Goal: Navigation & Orientation: Find specific page/section

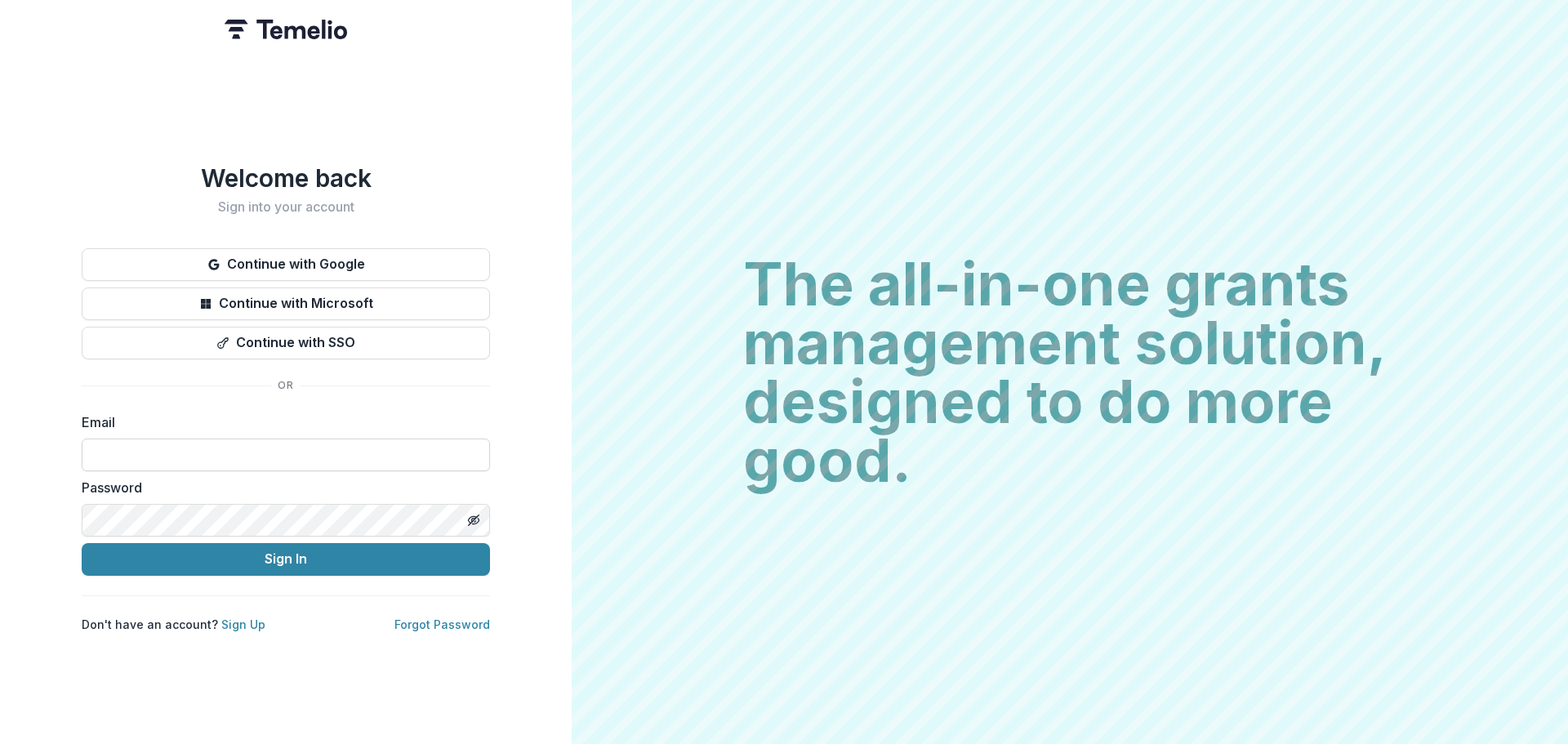
click at [110, 452] on input at bounding box center [286, 455] width 408 height 33
type input "**********"
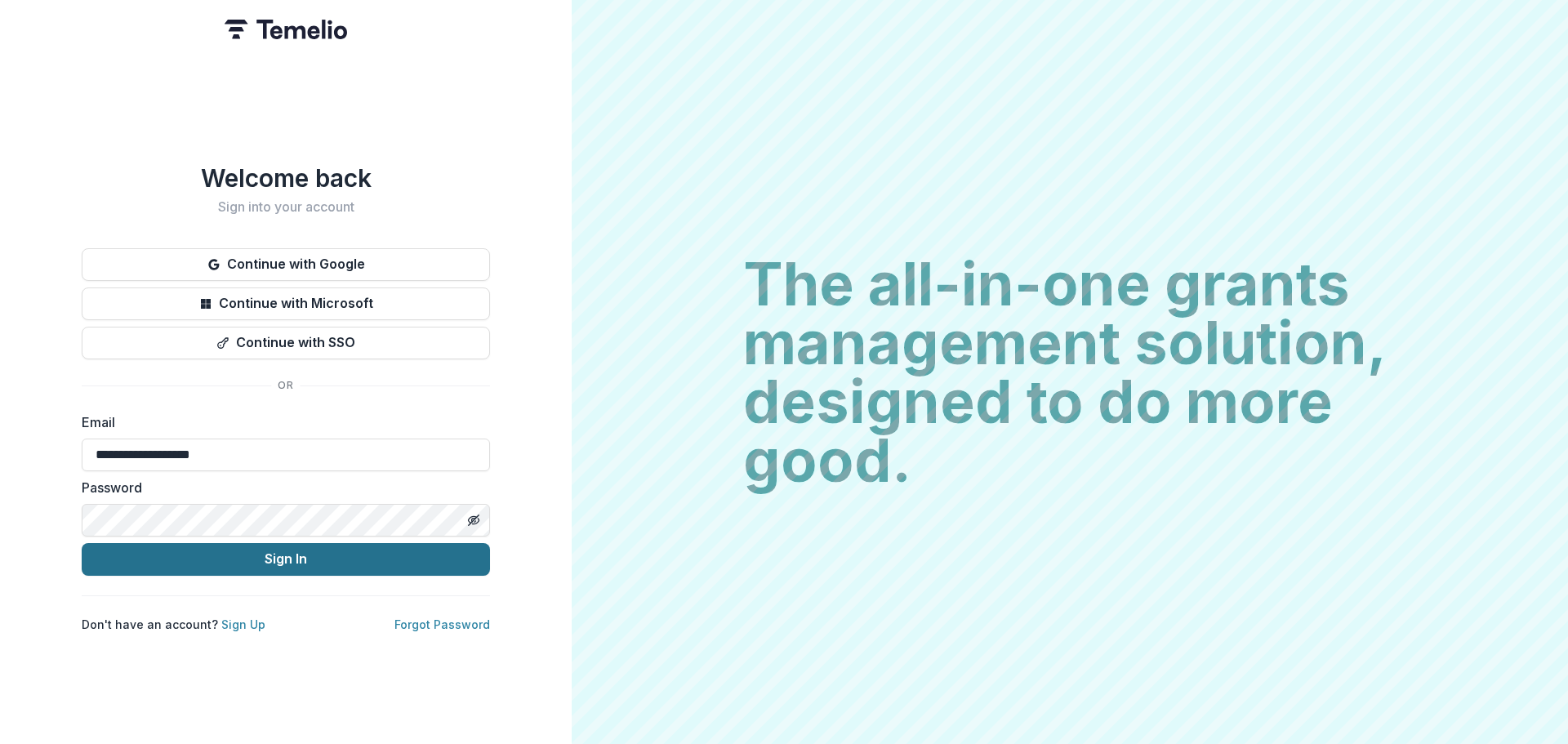
click at [252, 552] on button "Sign In" at bounding box center [286, 559] width 408 height 33
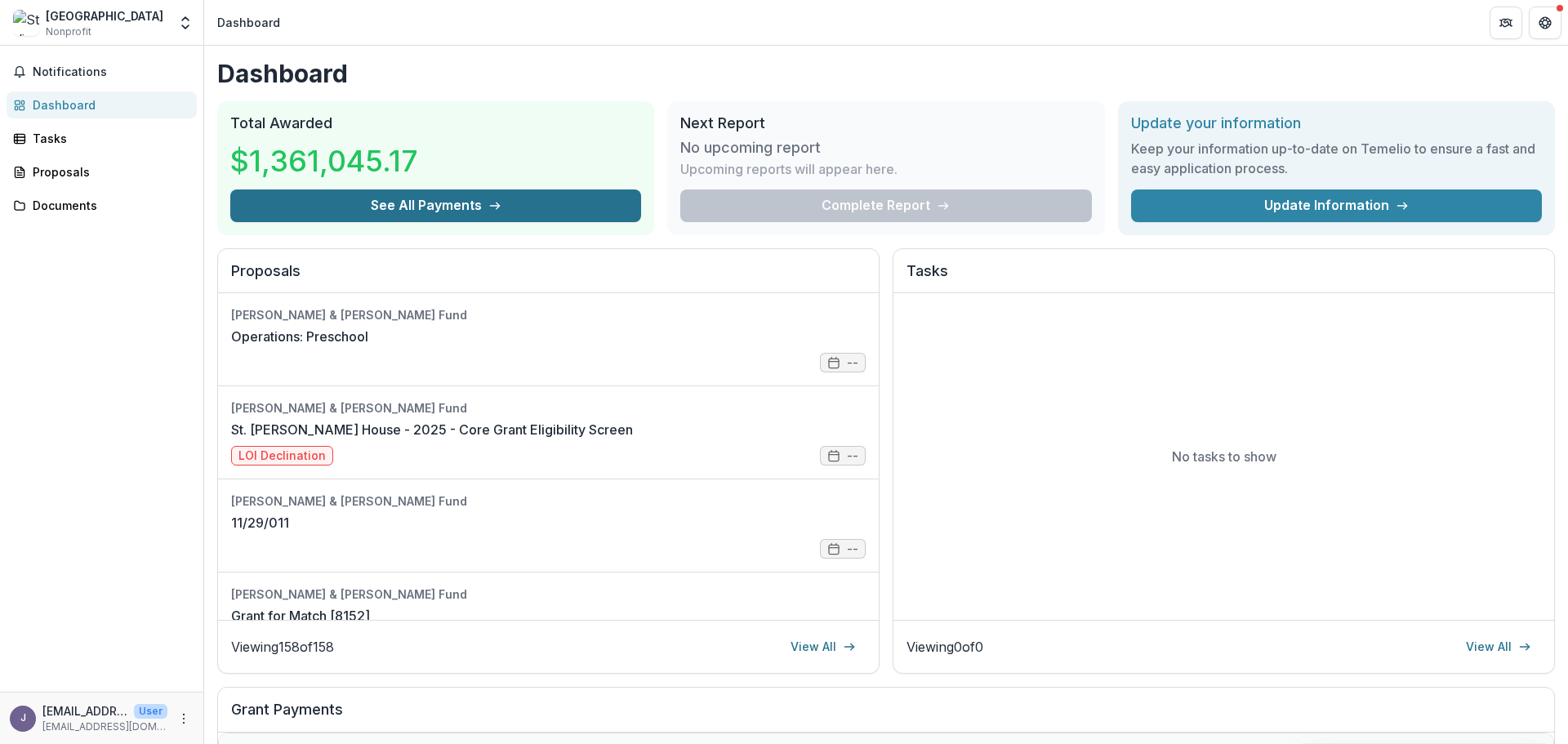
click at [501, 195] on button "See All Payments" at bounding box center [436, 205] width 411 height 33
click at [57, 171] on div "Proposals" at bounding box center [108, 172] width 151 height 17
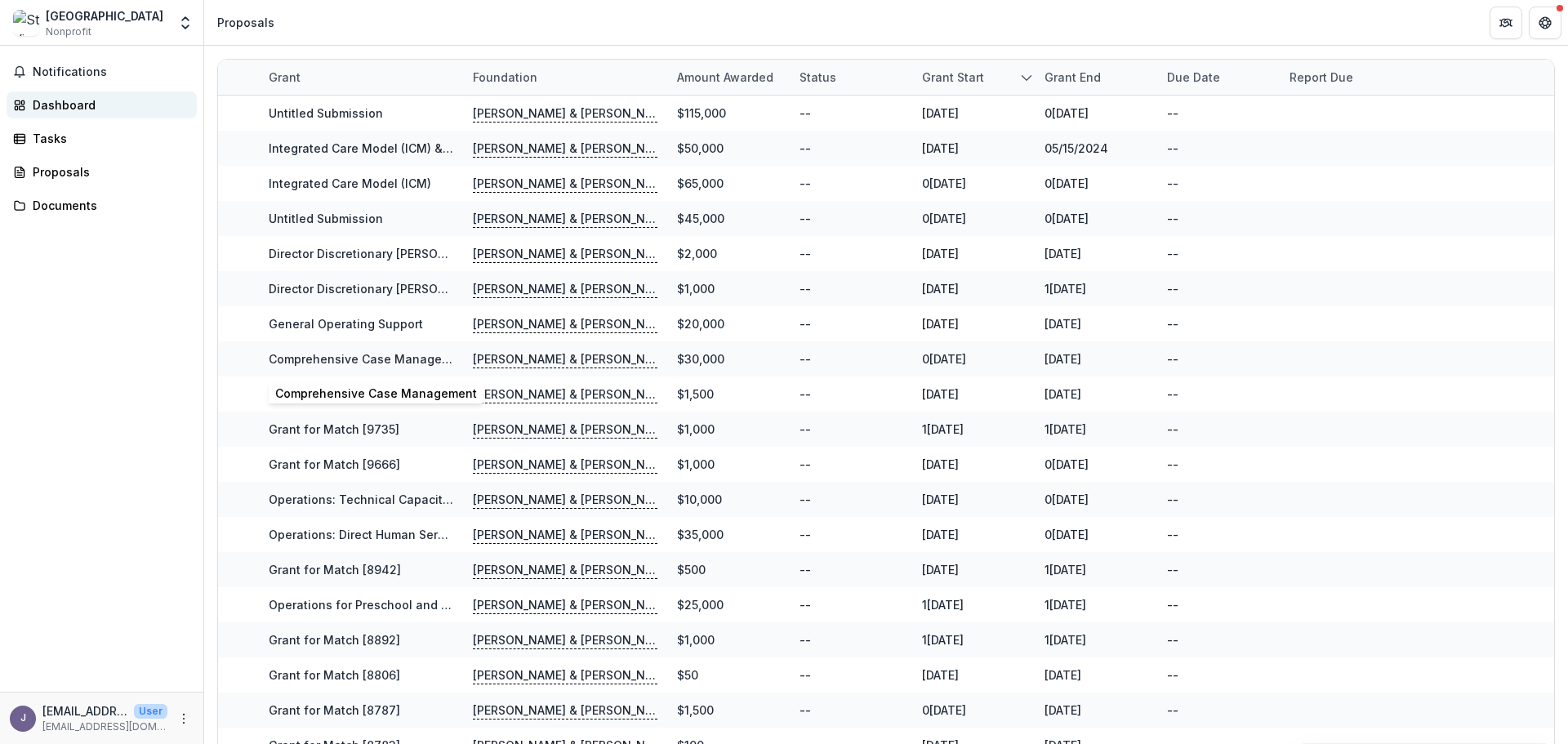
click at [79, 94] on link "Dashboard" at bounding box center [102, 104] width 190 height 27
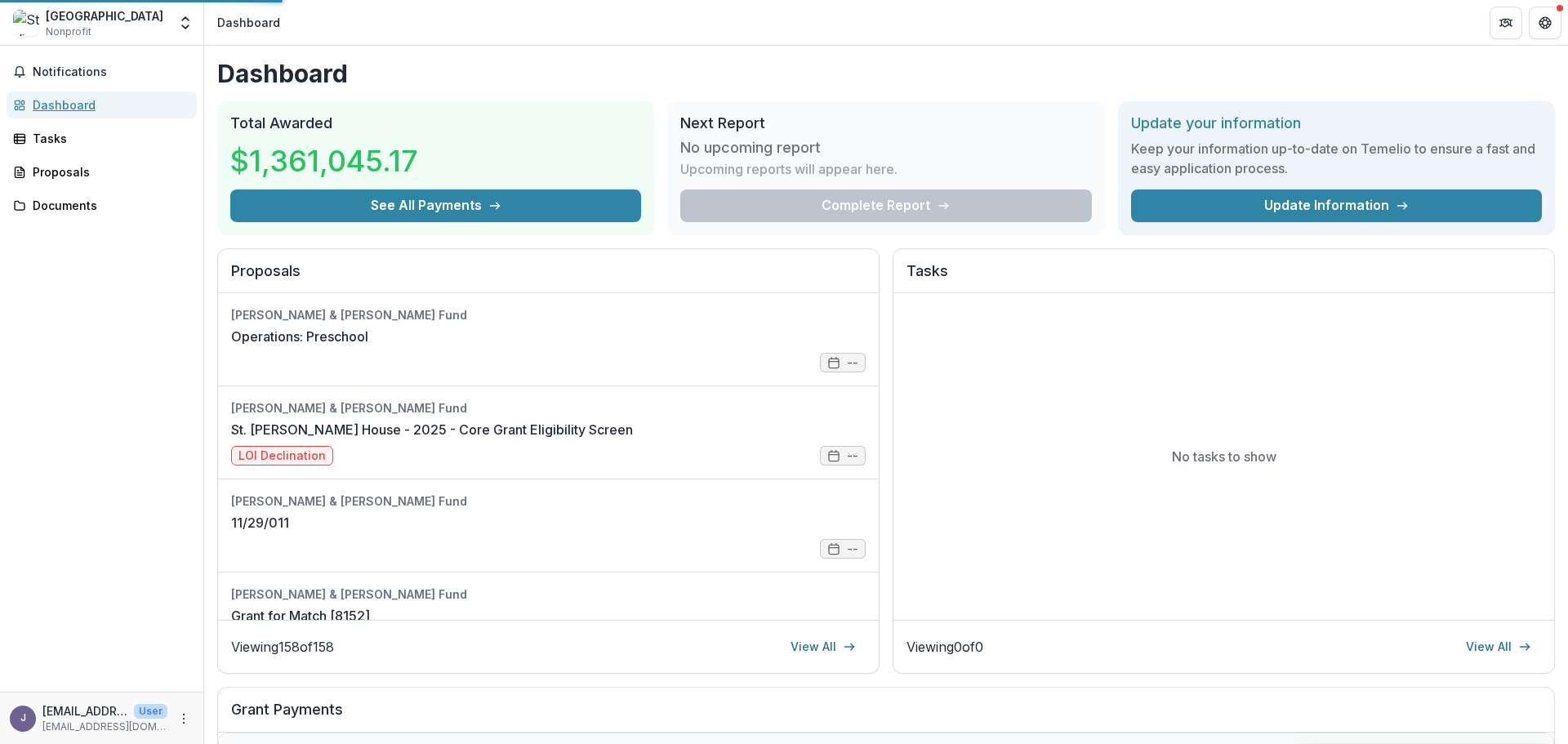
scroll to position [245, 0]
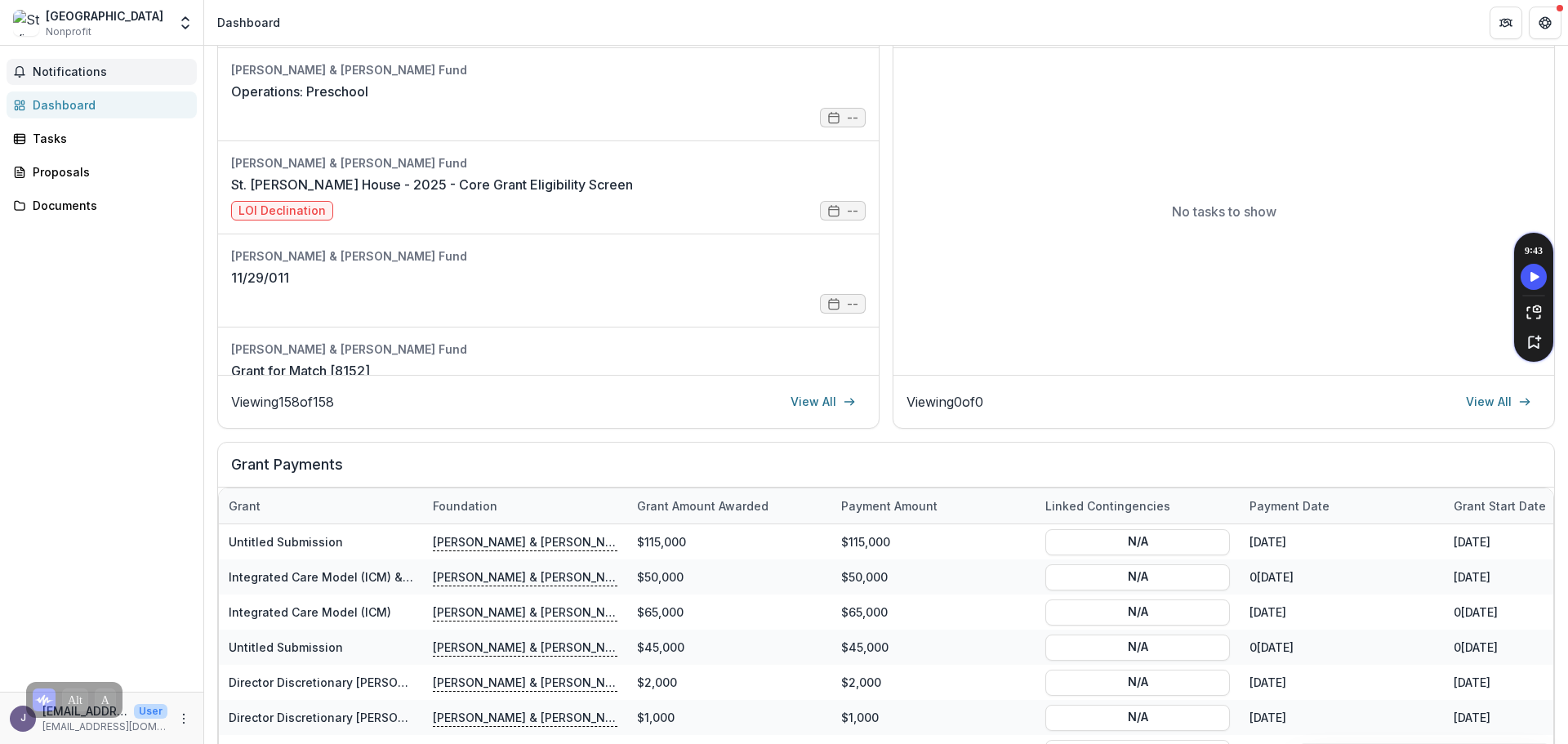
click at [76, 80] on button "Notifications" at bounding box center [102, 72] width 190 height 26
click at [1544, 17] on icon "Get Help" at bounding box center [1546, 19] width 4 height 3
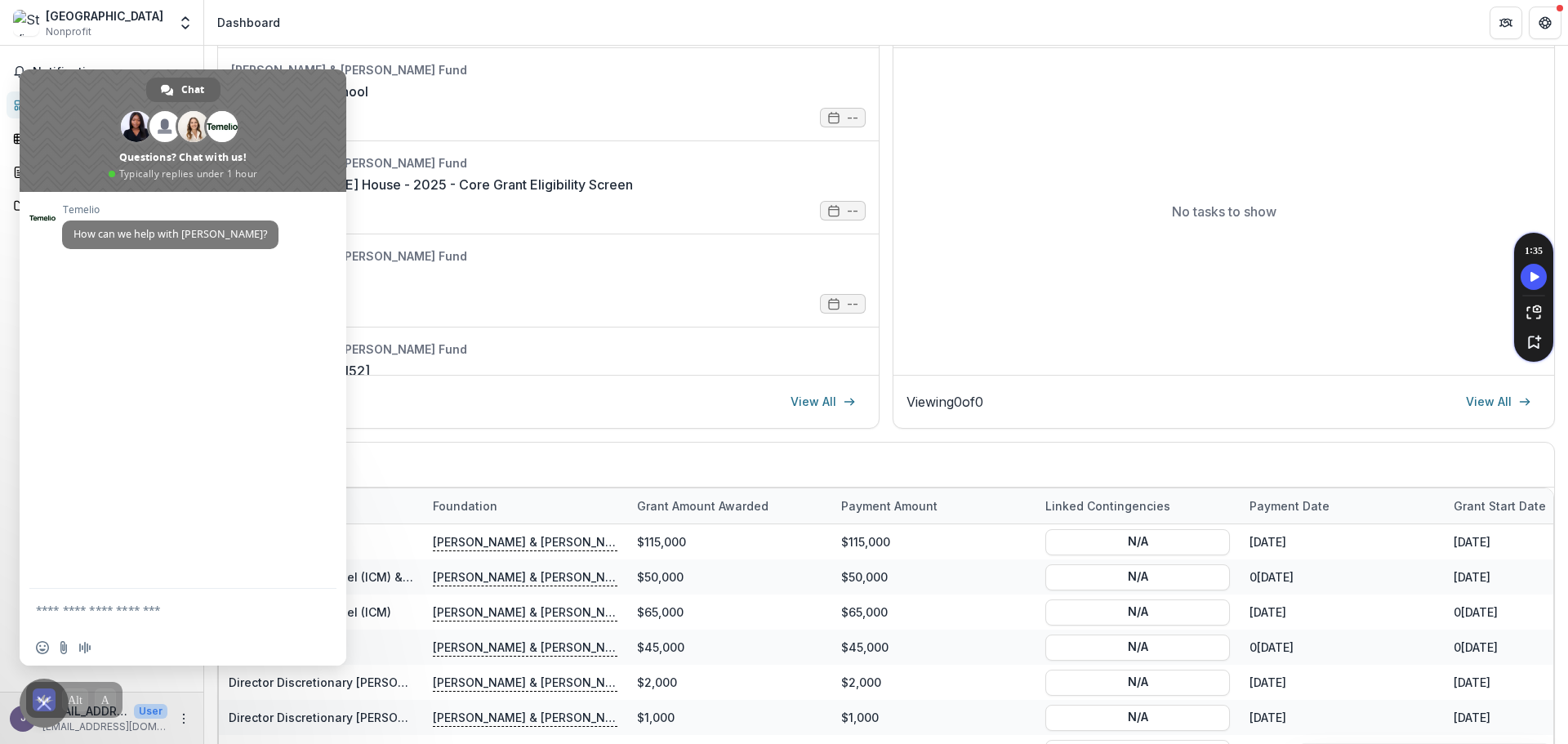
click at [443, 35] on header "Dashboard" at bounding box center [886, 22] width 1364 height 45
click at [224, 703] on icon at bounding box center [215, 699] width 16 height 16
click at [48, 704] on span "Close chat" at bounding box center [44, 703] width 15 height 15
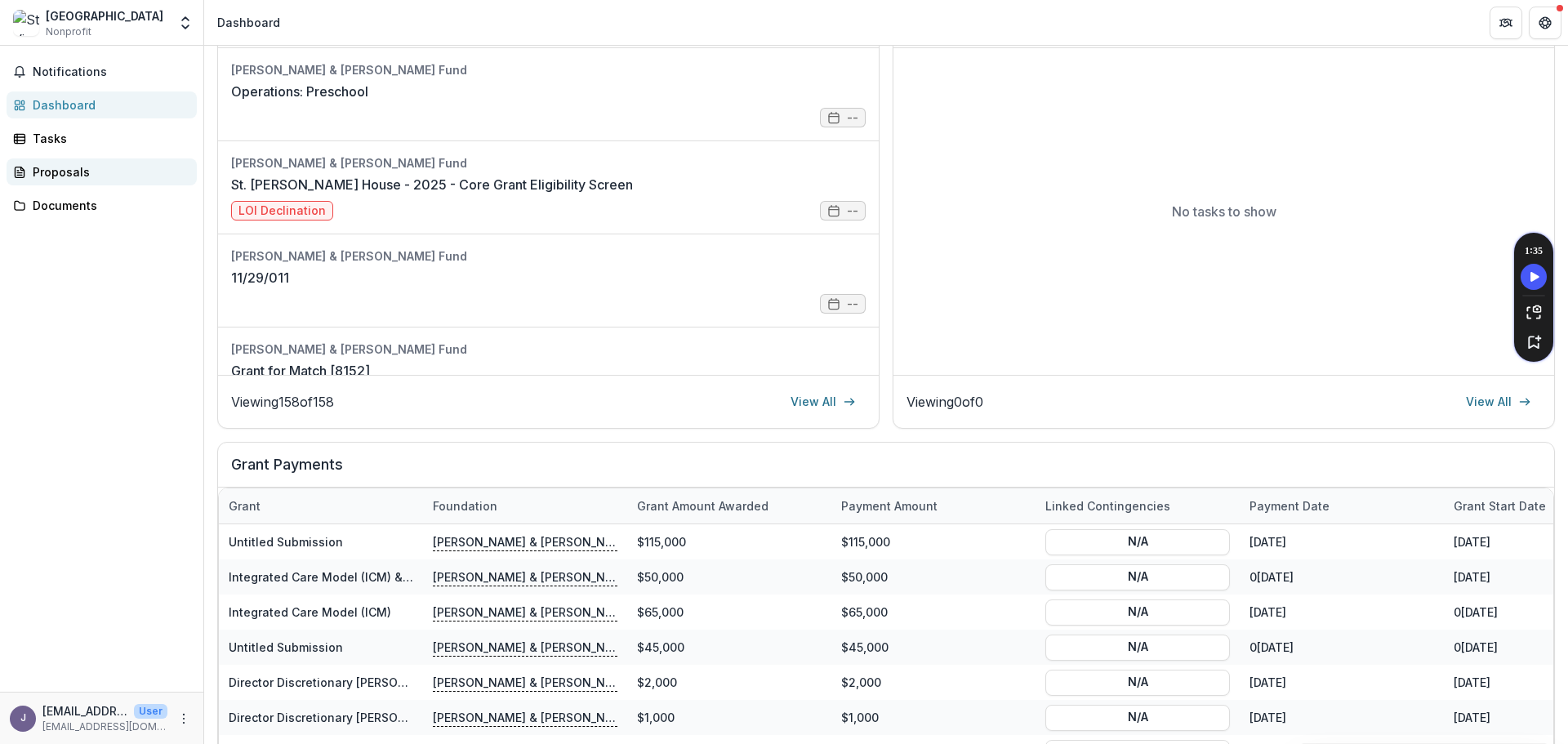
click at [70, 175] on div "Proposals" at bounding box center [108, 172] width 151 height 17
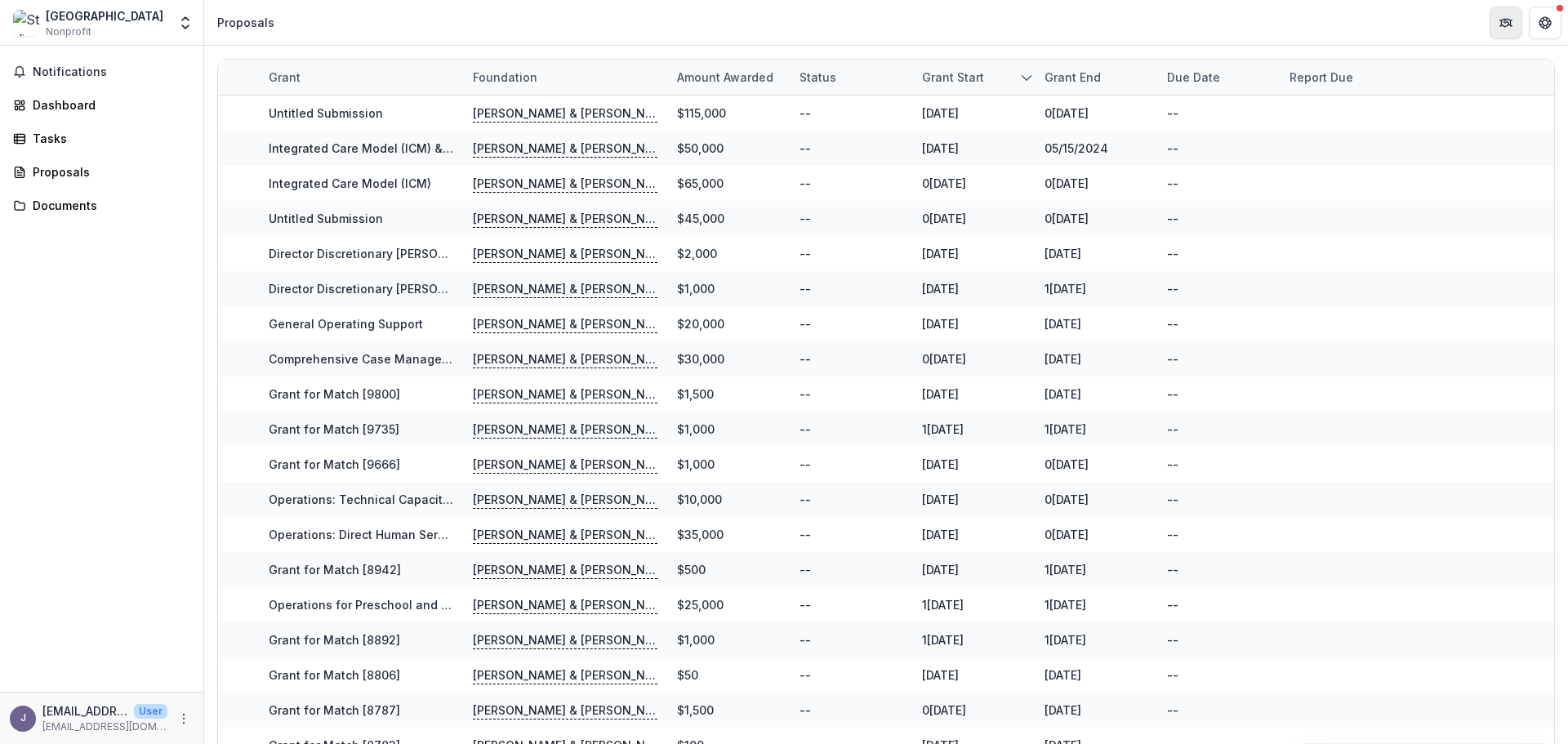
click at [1503, 18] on icon "Partners" at bounding box center [1506, 22] width 13 height 13
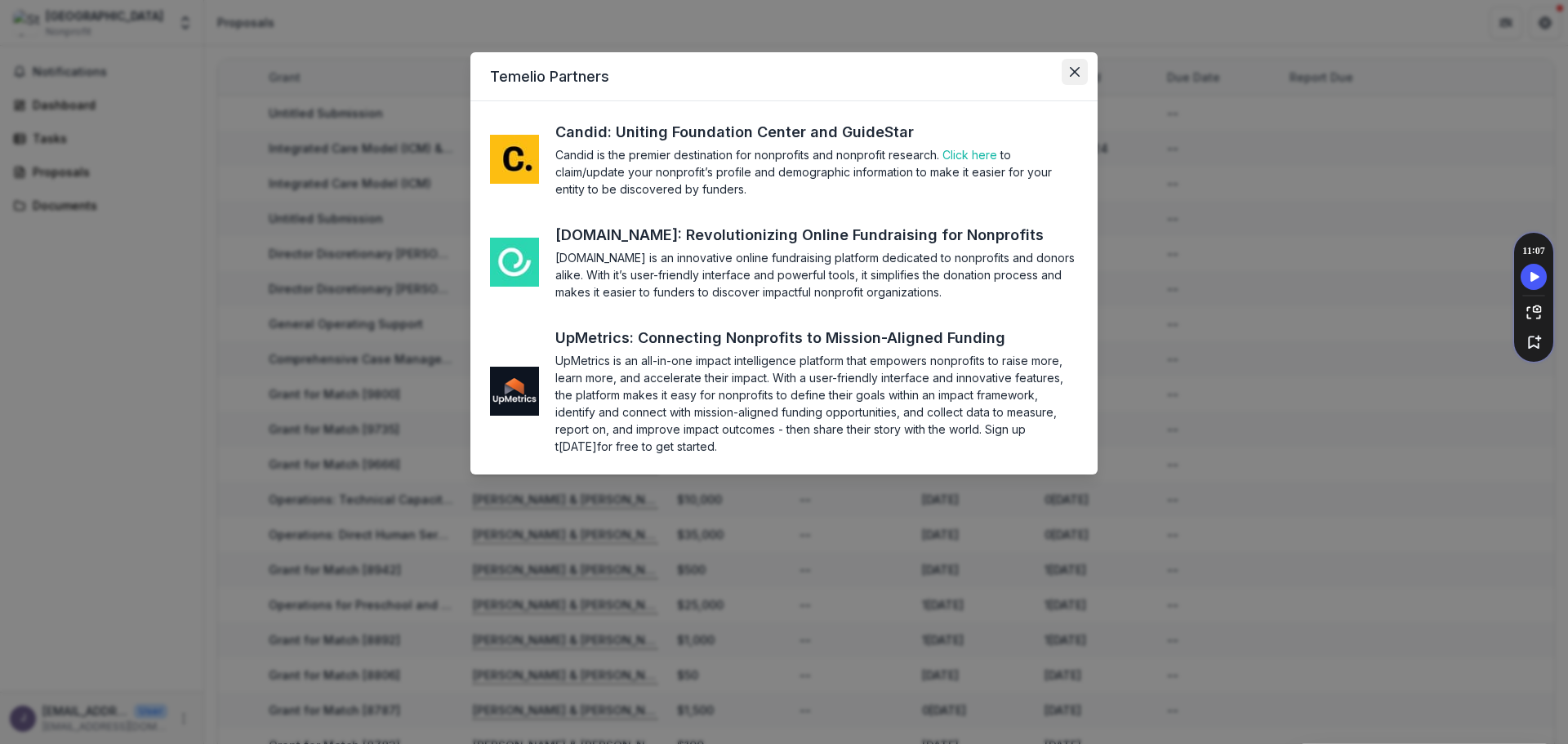
click at [1080, 68] on button "Close" at bounding box center [1075, 72] width 26 height 26
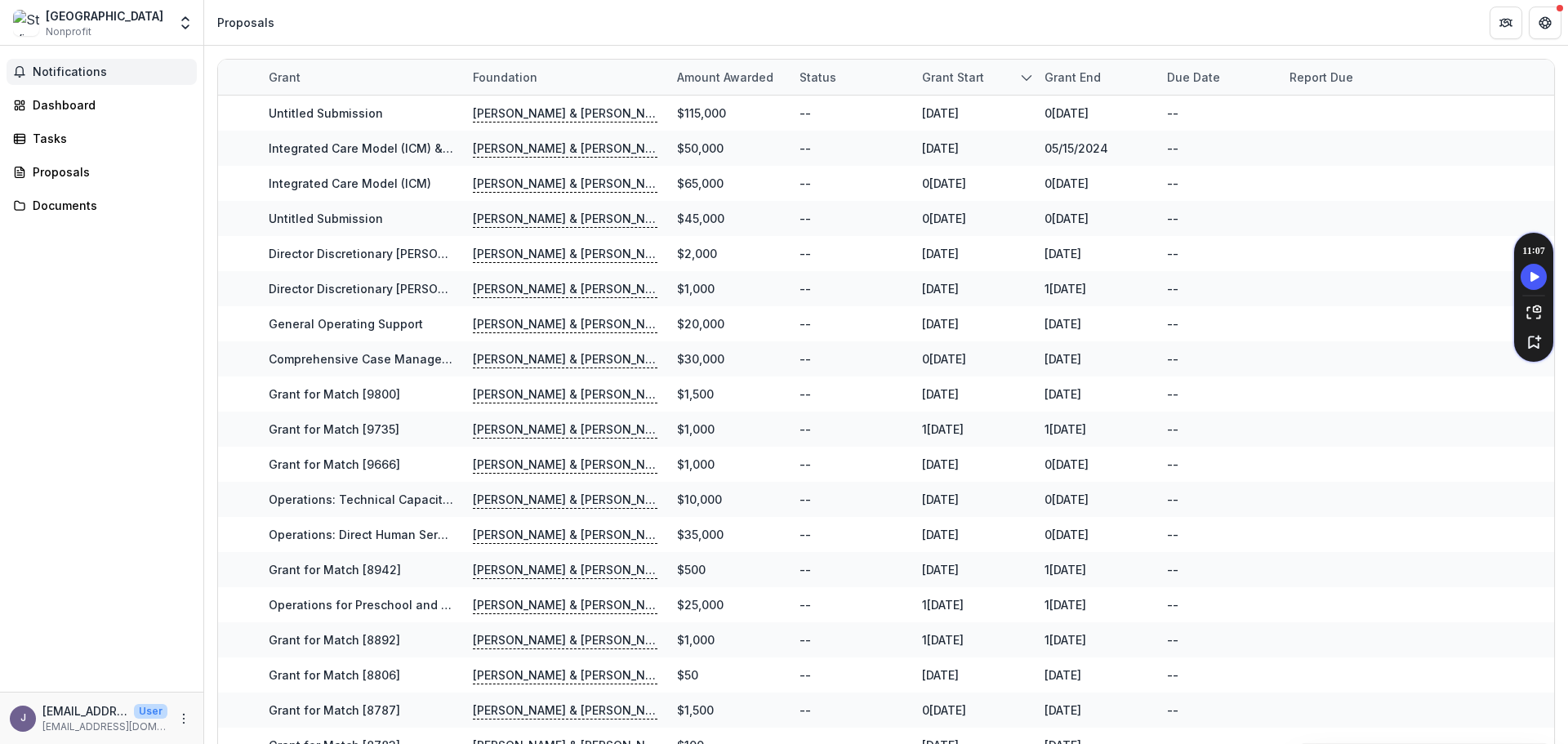
click at [71, 66] on span "Notifications" at bounding box center [111, 73] width 158 height 14
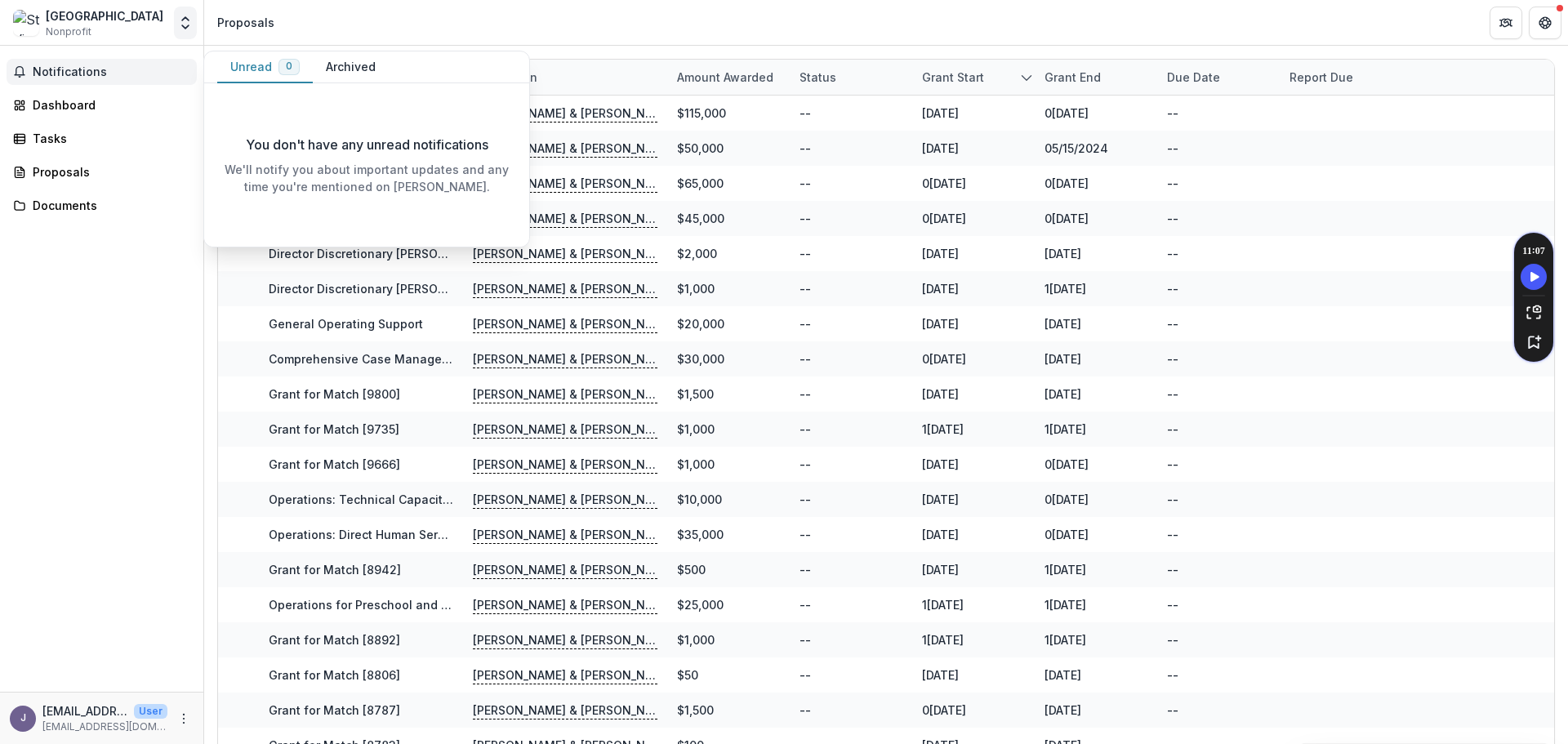
click at [183, 22] on icon "Open entity switcher" at bounding box center [185, 22] width 16 height 16
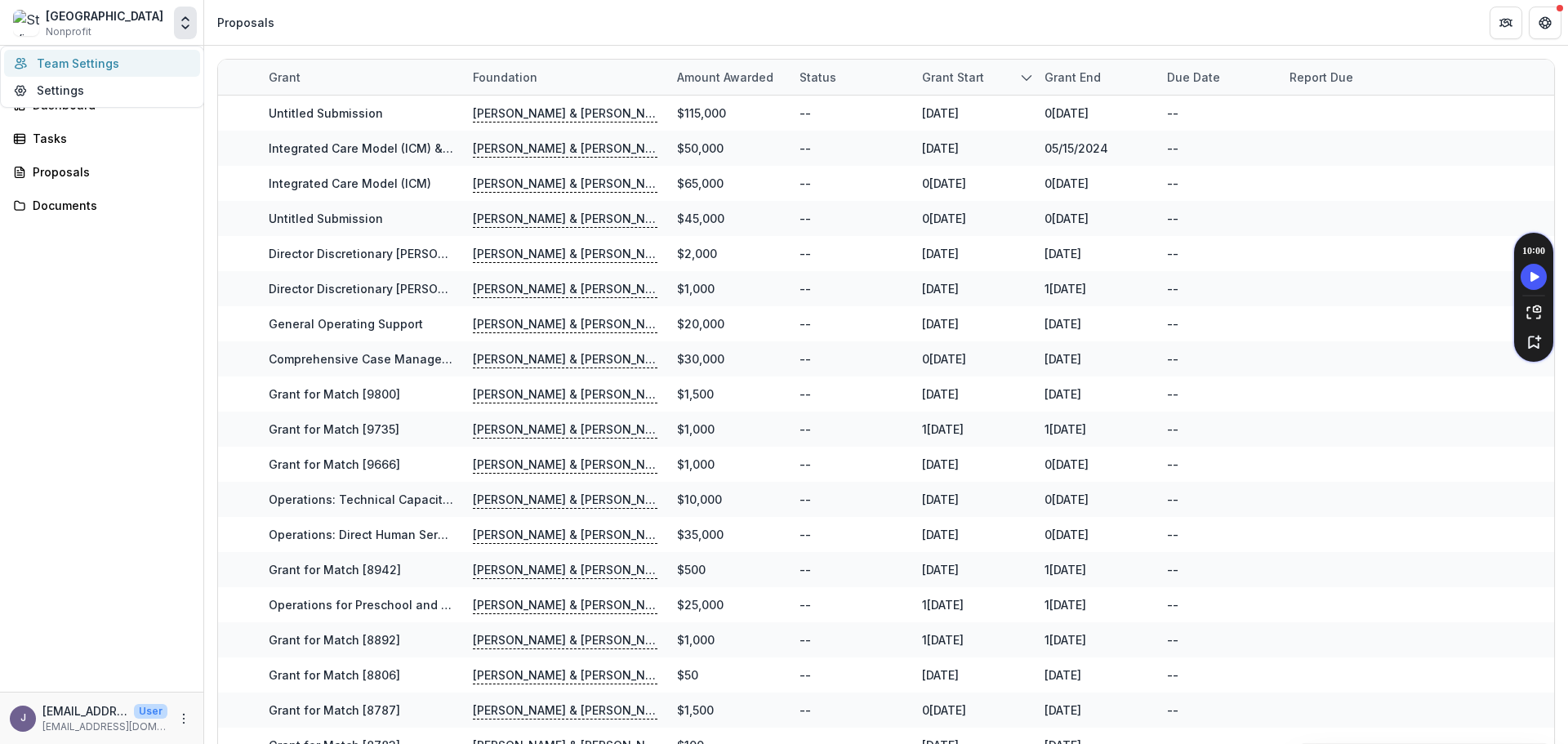
click at [90, 66] on link "Team Settings" at bounding box center [102, 63] width 196 height 27
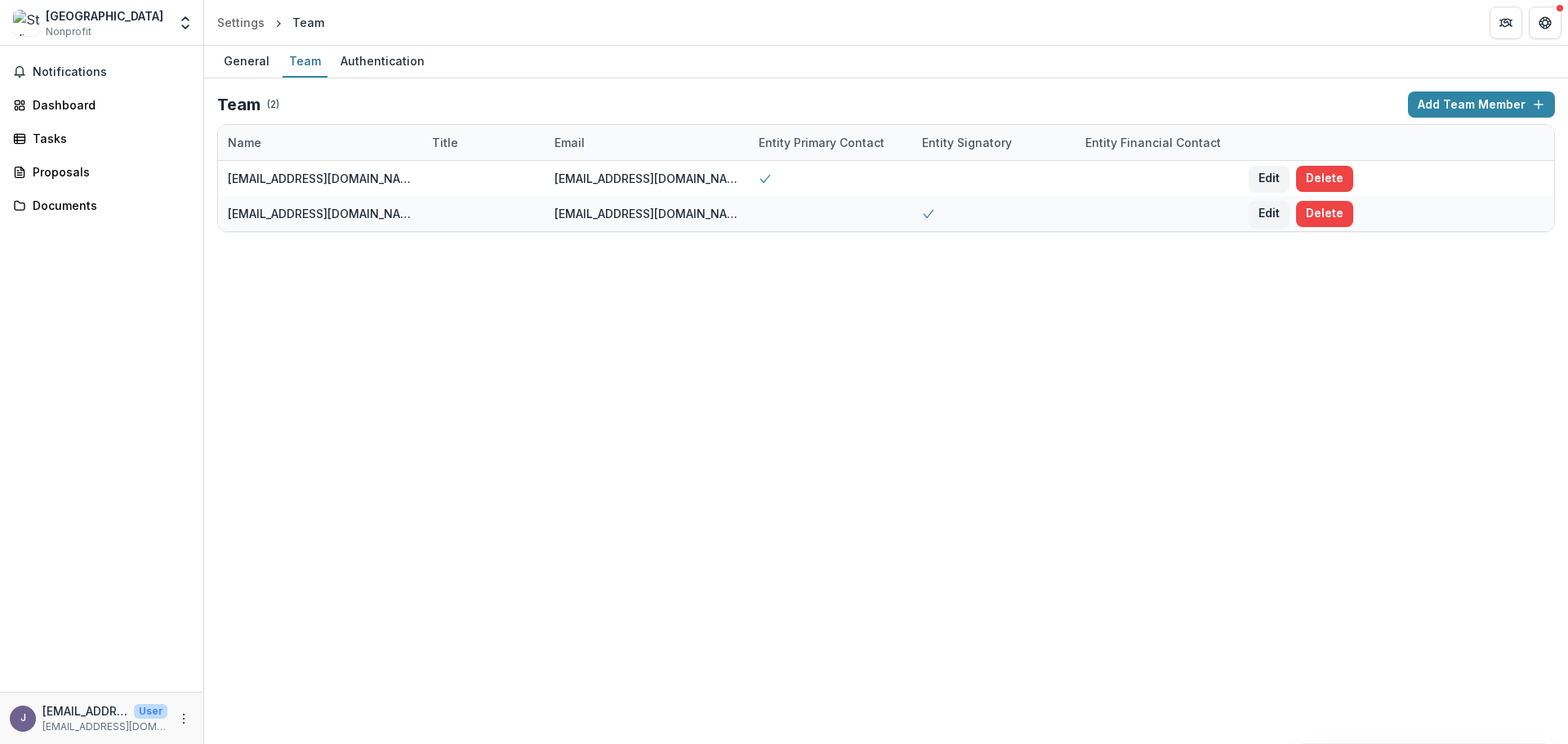
click at [306, 358] on div "General Team Authentication Team ( 2 ) Add Team Member Name Title Email Entity …" at bounding box center [886, 394] width 1364 height 698
click at [243, 57] on div "General" at bounding box center [247, 60] width 59 height 23
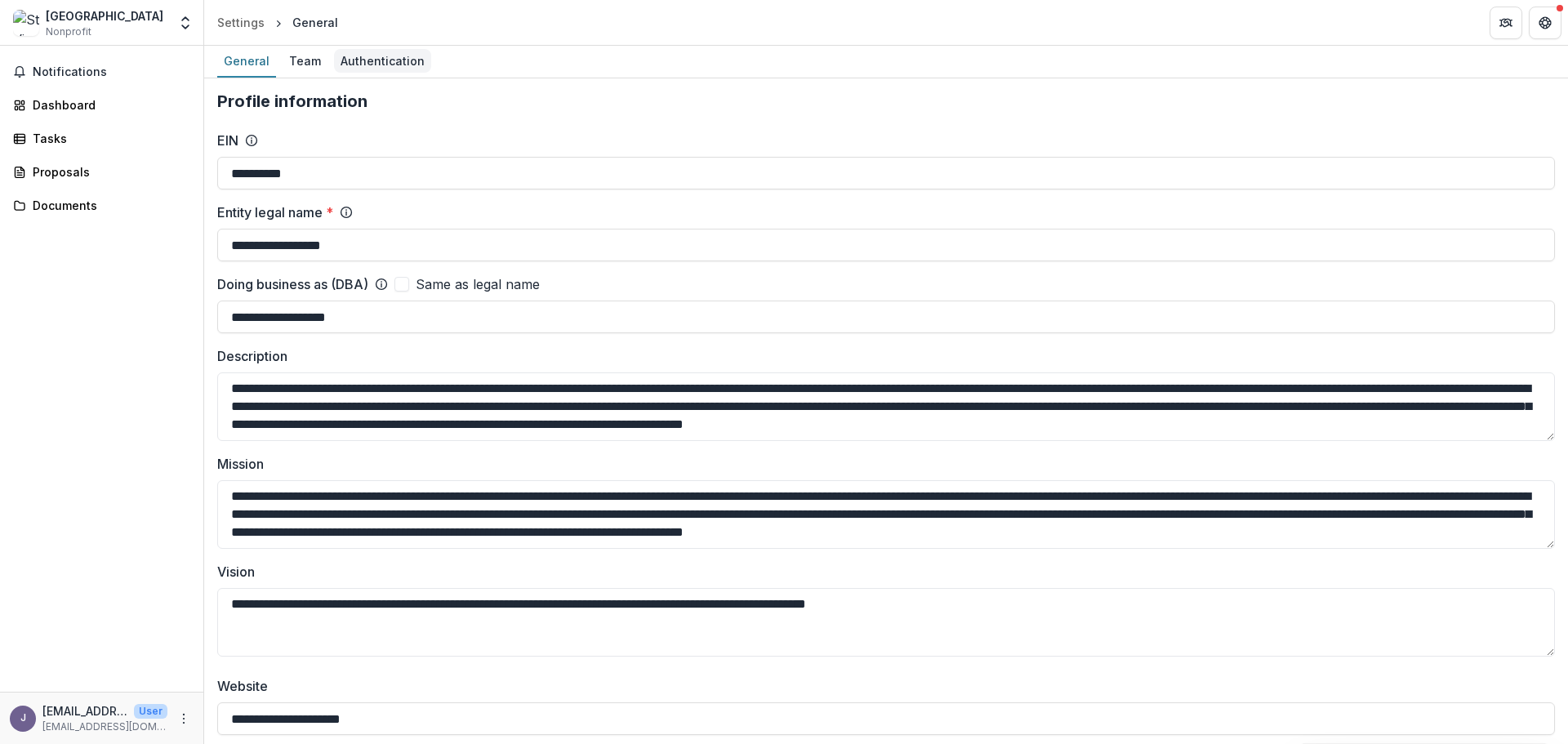
click at [375, 66] on div "Authentication" at bounding box center [383, 60] width 98 height 23
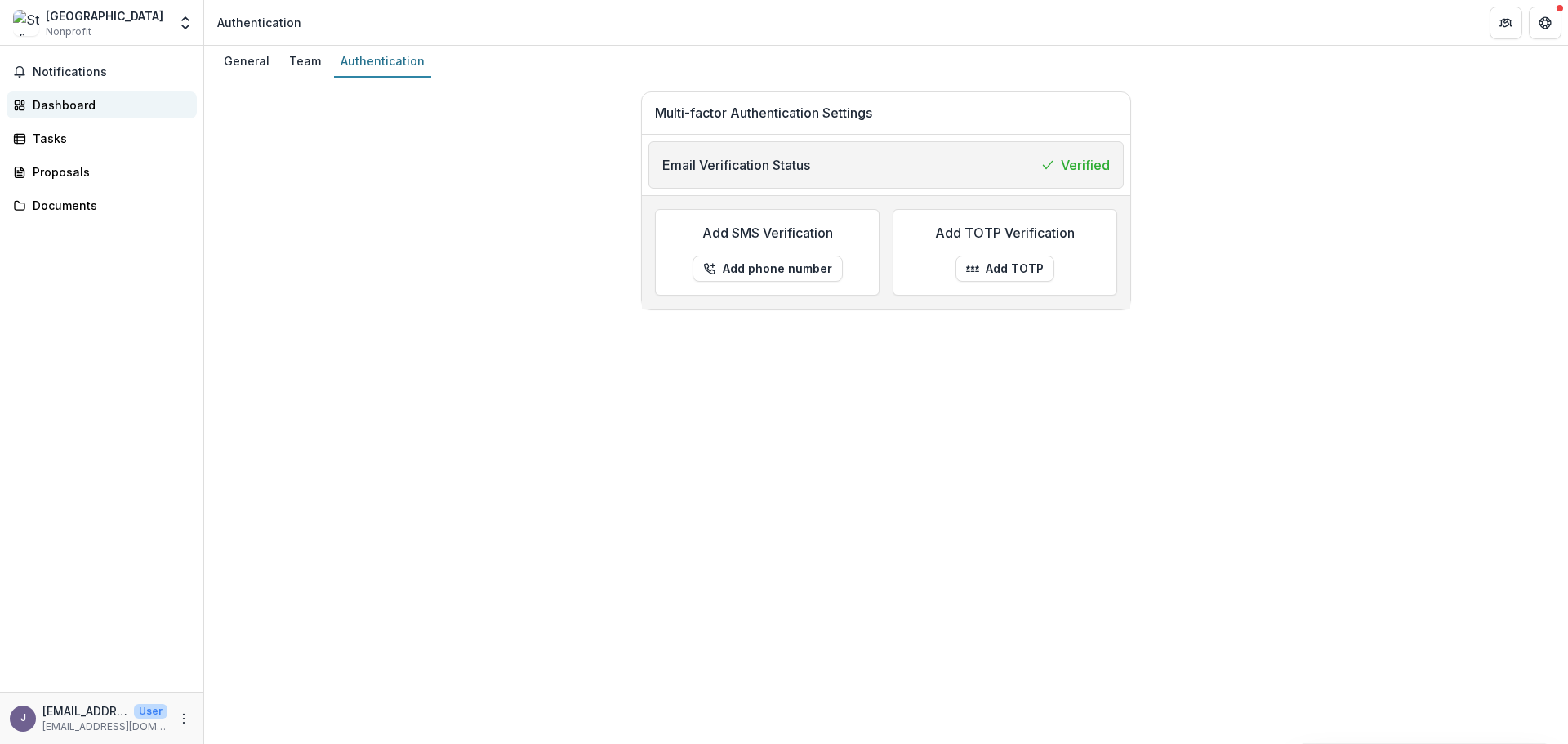
click at [65, 107] on div "Dashboard" at bounding box center [108, 105] width 151 height 17
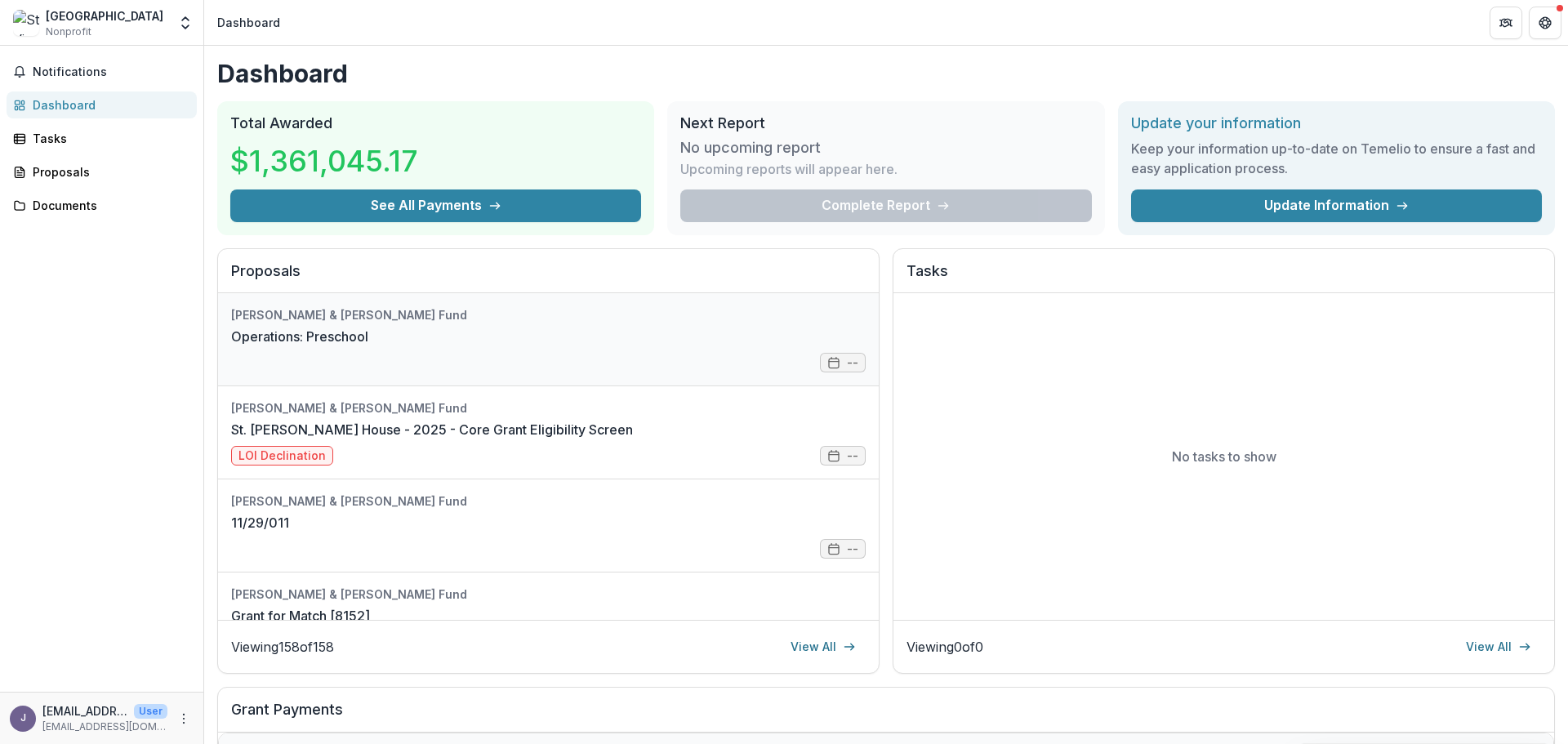
click at [363, 346] on link "Operations: Preschool" at bounding box center [300, 336] width 137 height 20
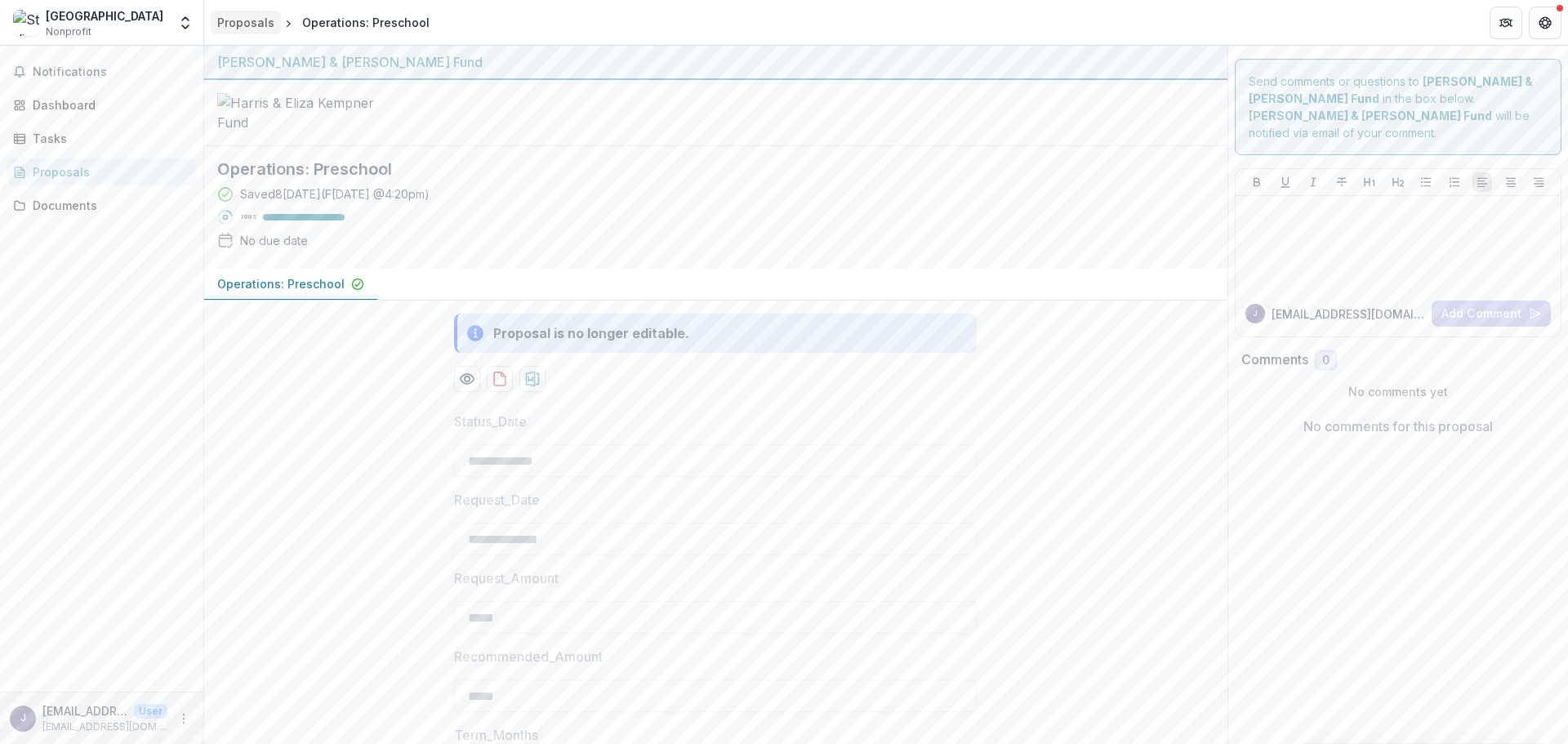
click at [258, 25] on div "Proposals" at bounding box center [246, 22] width 57 height 17
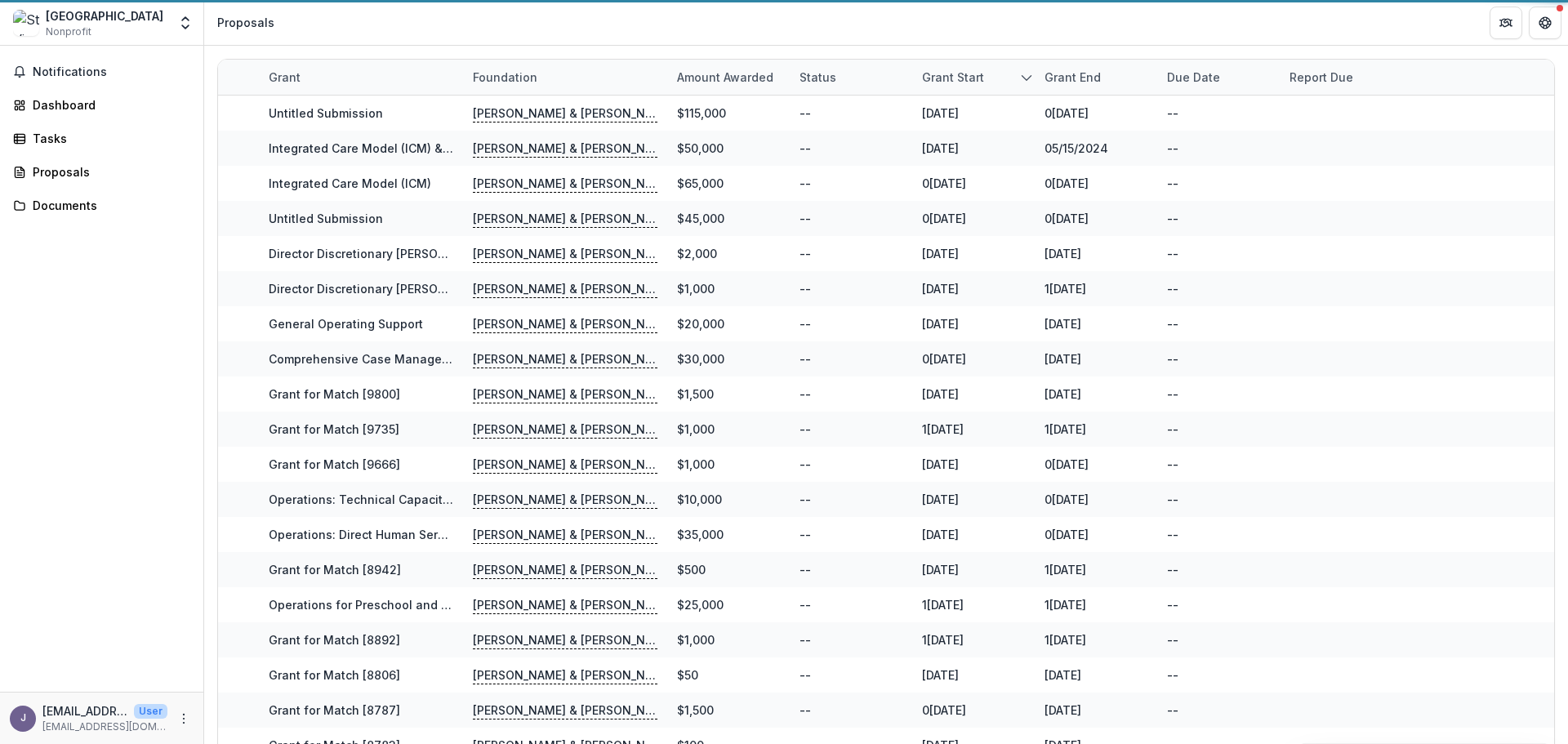
click at [974, 76] on div "Grant start" at bounding box center [953, 77] width 82 height 17
click at [1047, 80] on div "Grant end" at bounding box center [1073, 77] width 76 height 17
click at [1029, 78] on polyline "sorted descending" at bounding box center [1026, 78] width 9 height 5
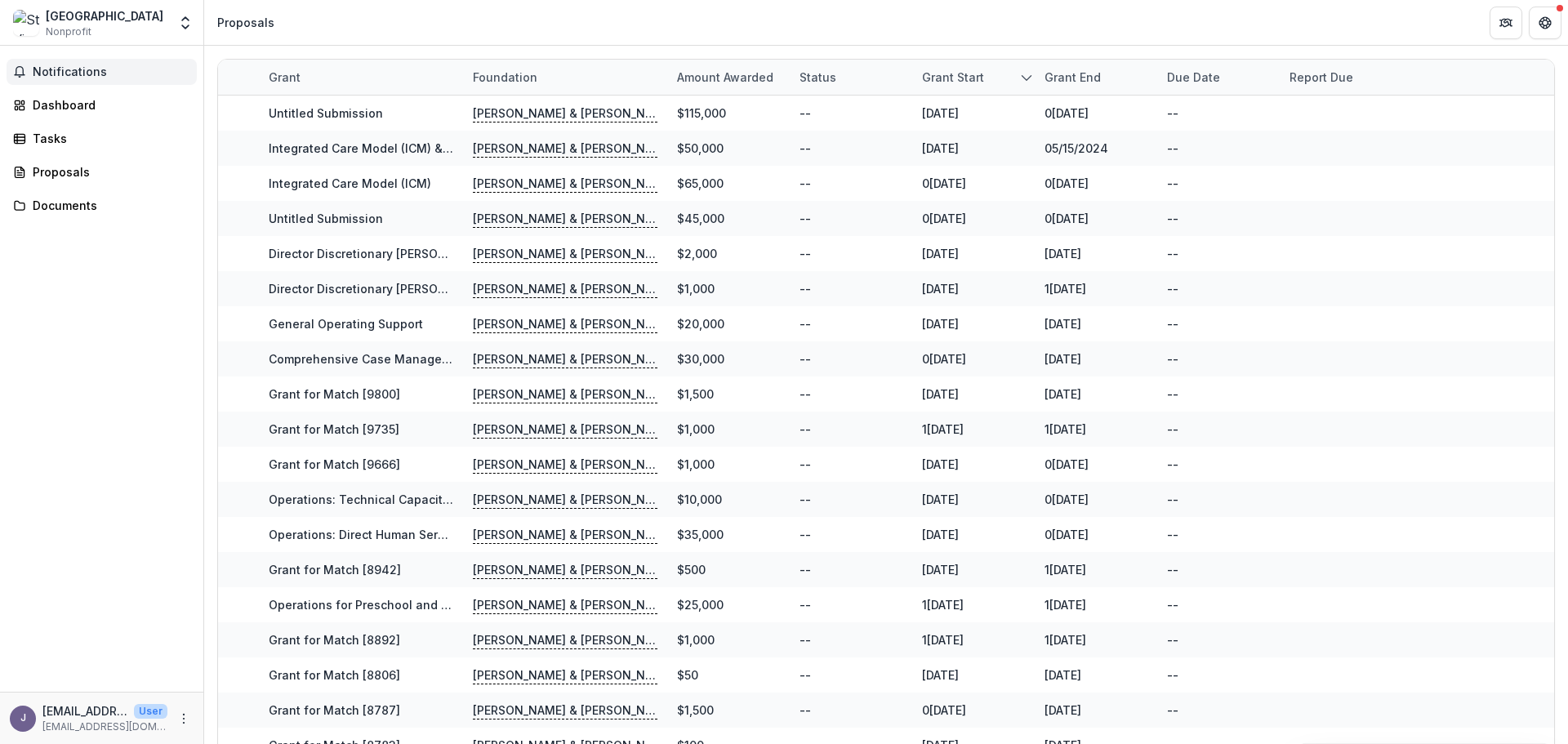
click at [97, 81] on button "Notifications" at bounding box center [102, 72] width 190 height 26
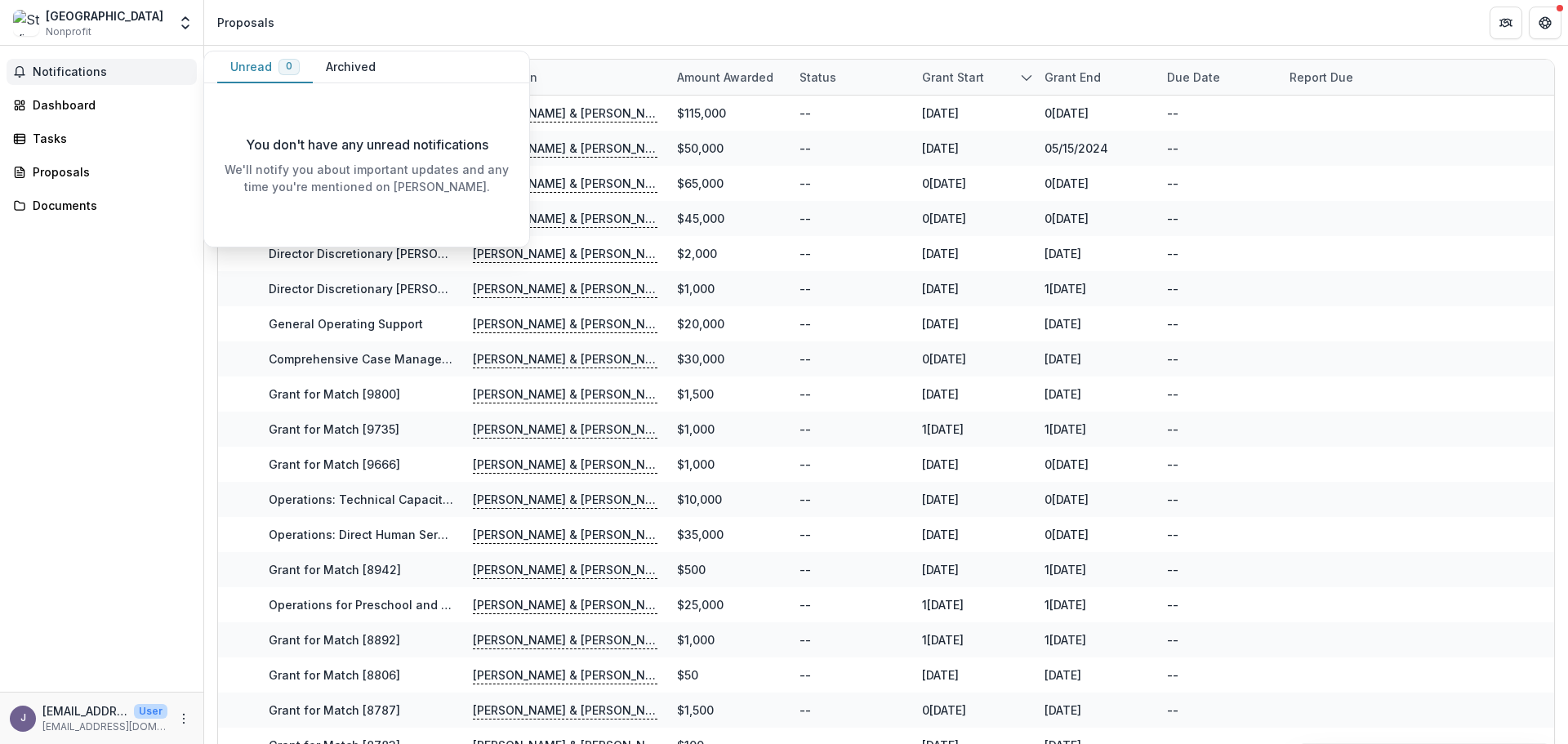
click at [84, 109] on div "Dashboard" at bounding box center [108, 105] width 151 height 17
click at [68, 103] on div "Dashboard" at bounding box center [108, 105] width 151 height 17
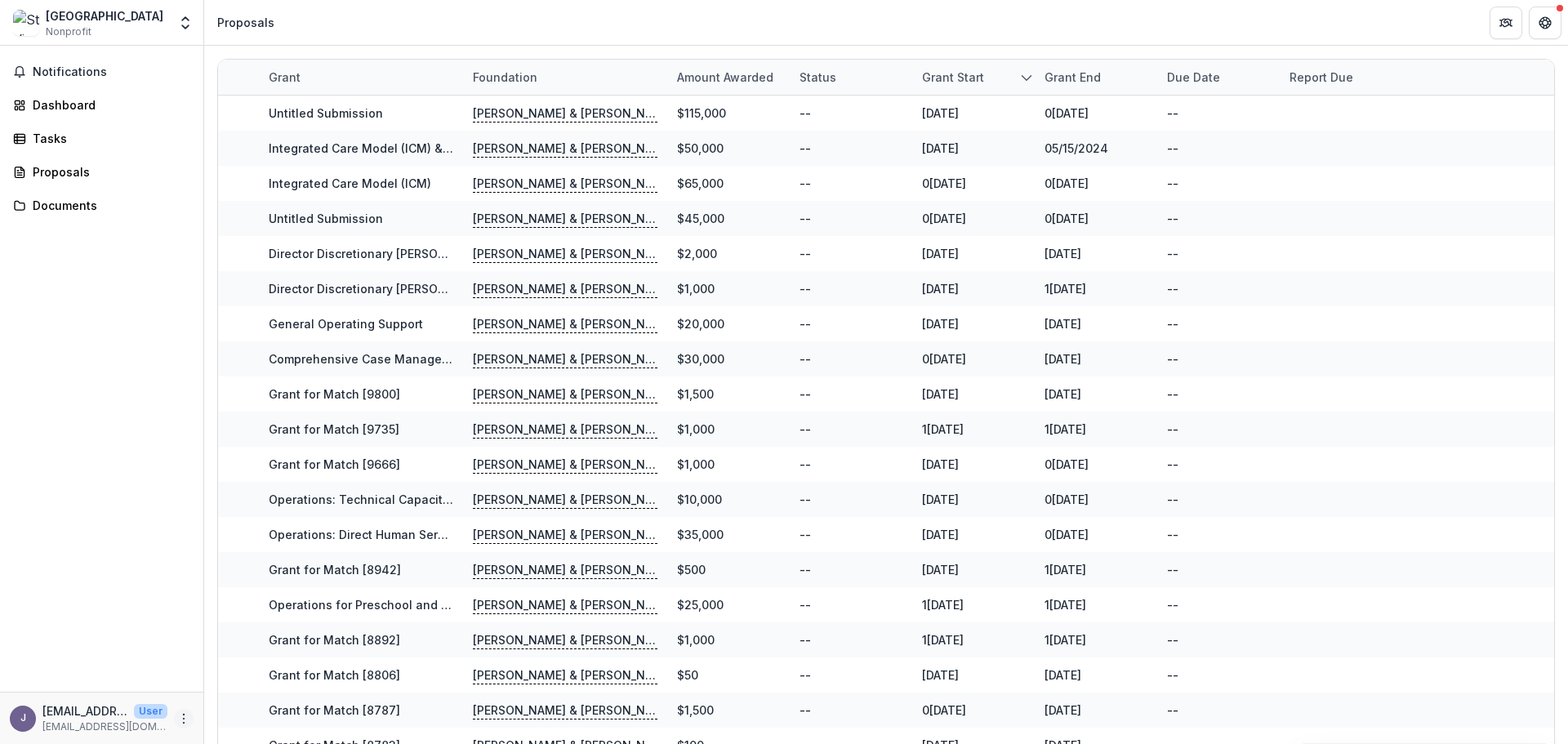
click at [186, 715] on icon "More" at bounding box center [183, 718] width 13 height 13
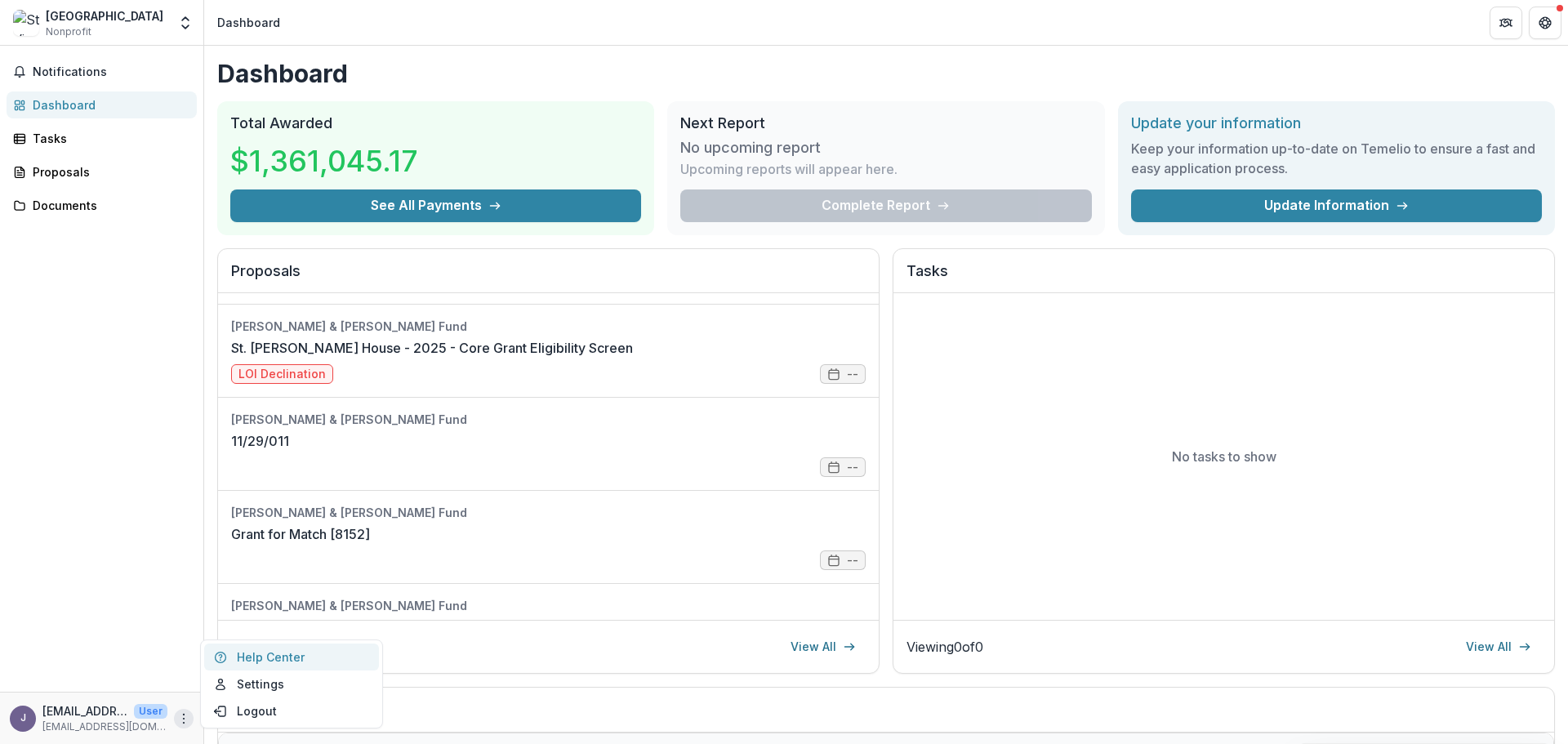
scroll to position [245, 0]
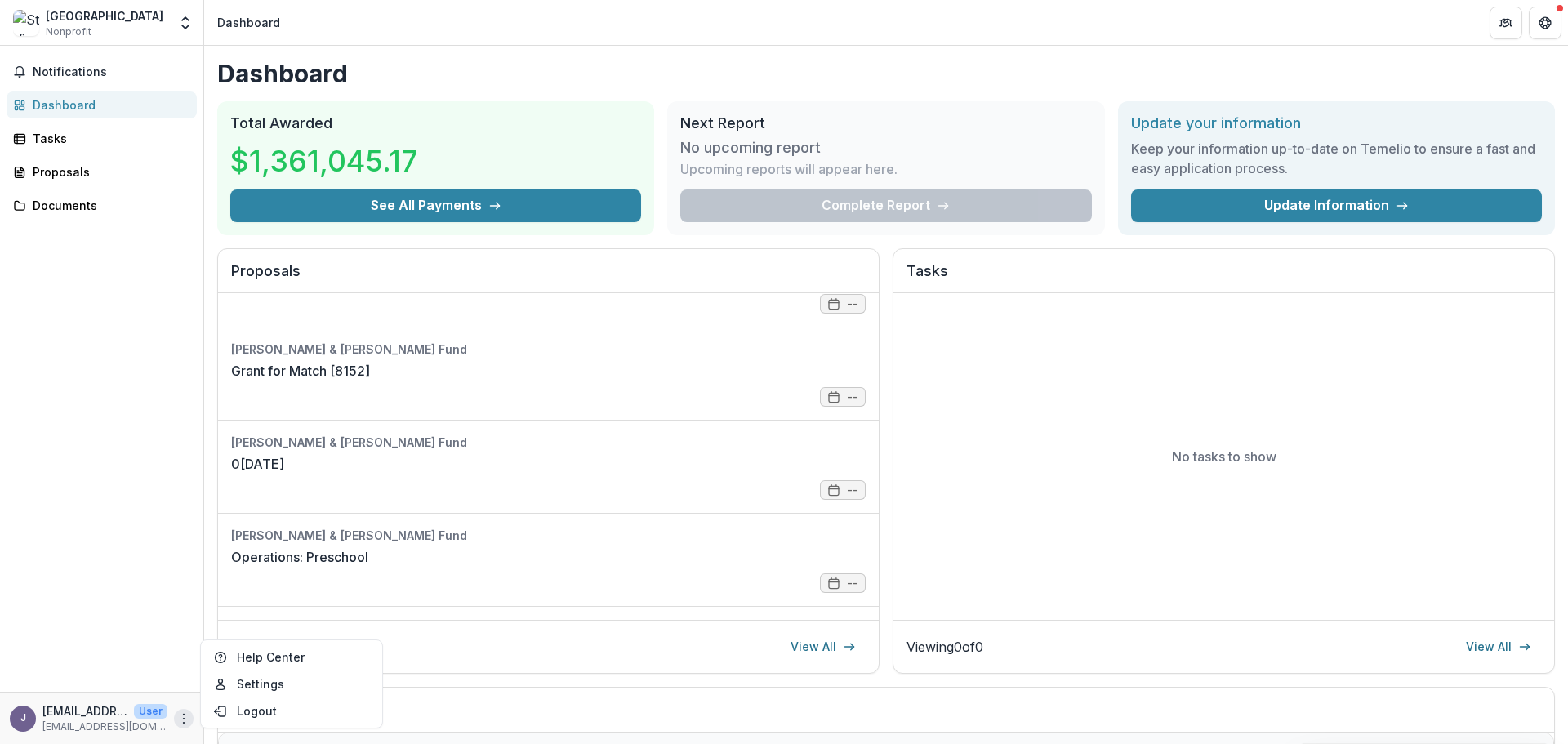
click at [129, 516] on div "Notifications Dashboard Tasks Proposals Documents" at bounding box center [102, 369] width 204 height 646
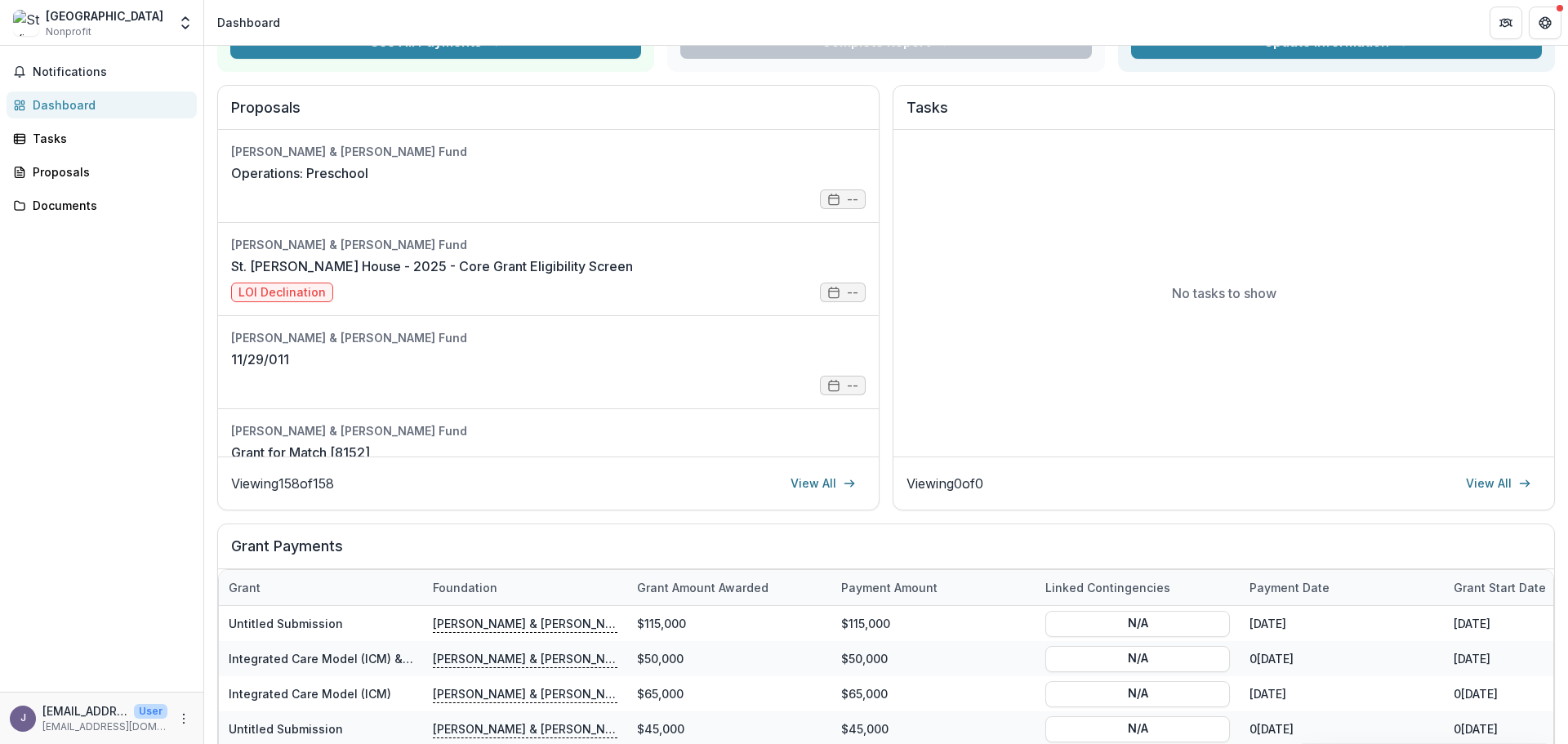
scroll to position [0, 0]
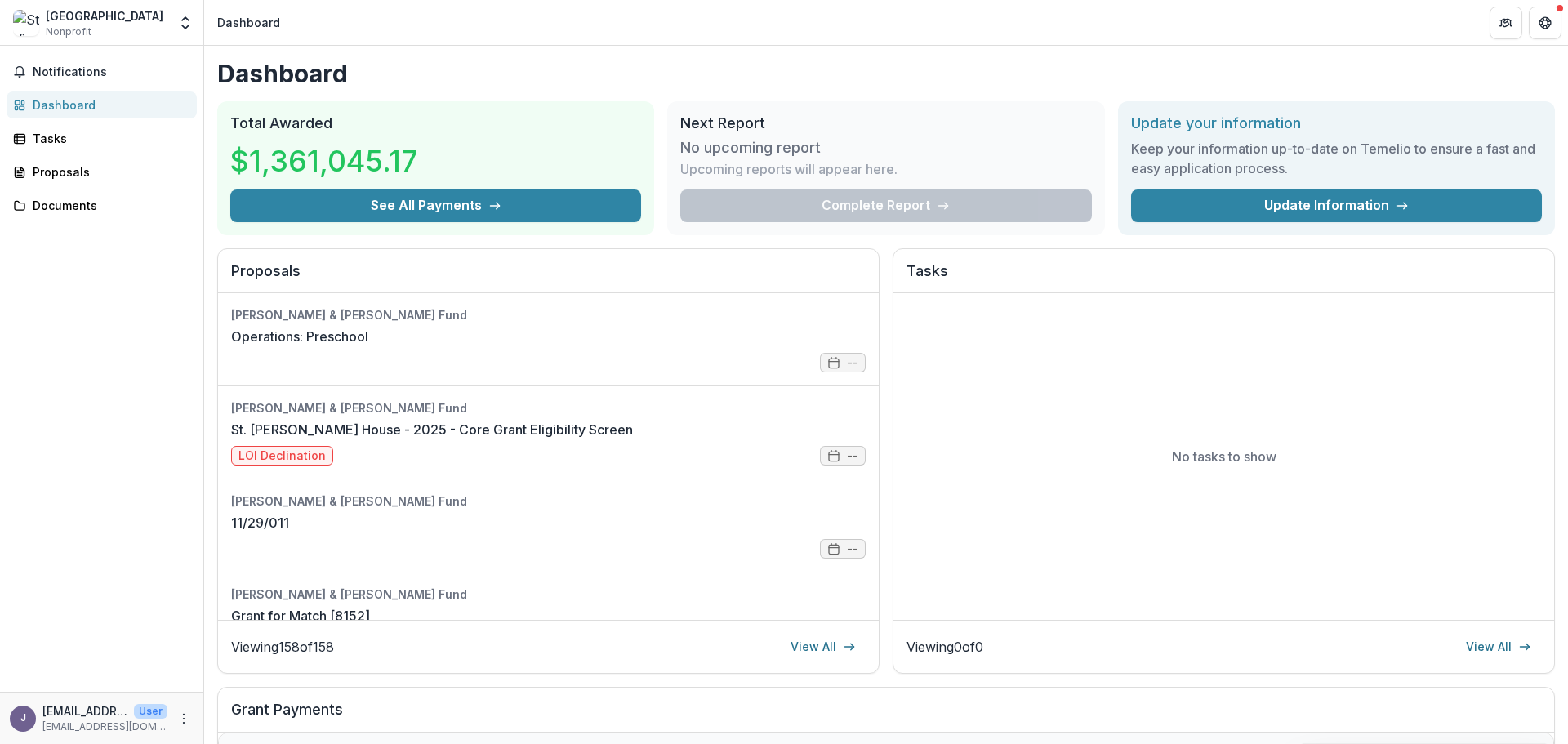
click at [150, 30] on div "St Vincent's House Nonprofit" at bounding box center [104, 23] width 117 height 32
click at [187, 22] on icon "Open entity switcher" at bounding box center [185, 22] width 16 height 16
click at [181, 720] on icon "More" at bounding box center [183, 718] width 13 height 13
click at [254, 718] on button "Logout" at bounding box center [291, 710] width 174 height 27
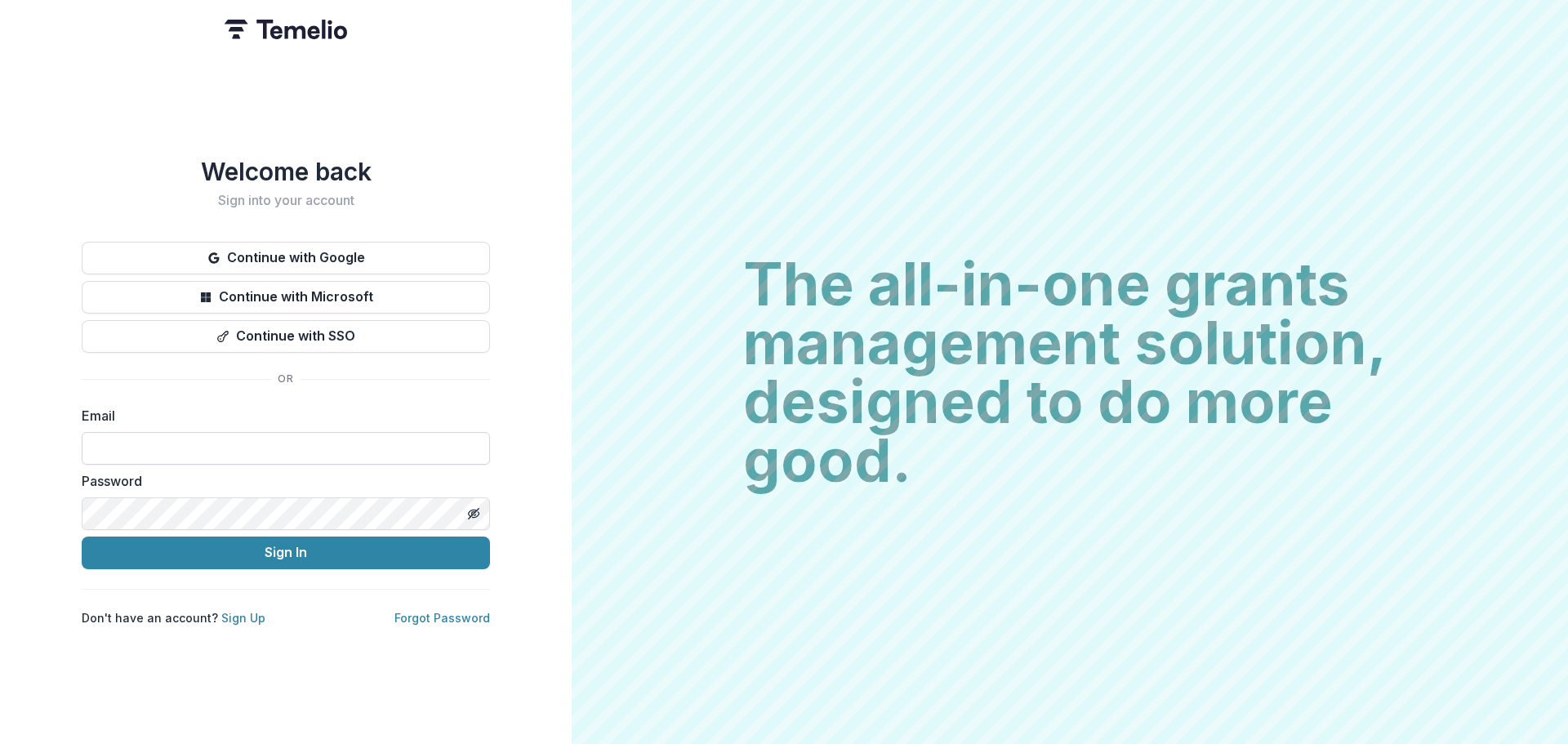
drag, startPoint x: 275, startPoint y: 445, endPoint x: 275, endPoint y: 457, distance: 12.0
click at [275, 445] on input at bounding box center [286, 448] width 408 height 33
type input "**********"
click at [292, 557] on button "Sign In" at bounding box center [286, 553] width 408 height 33
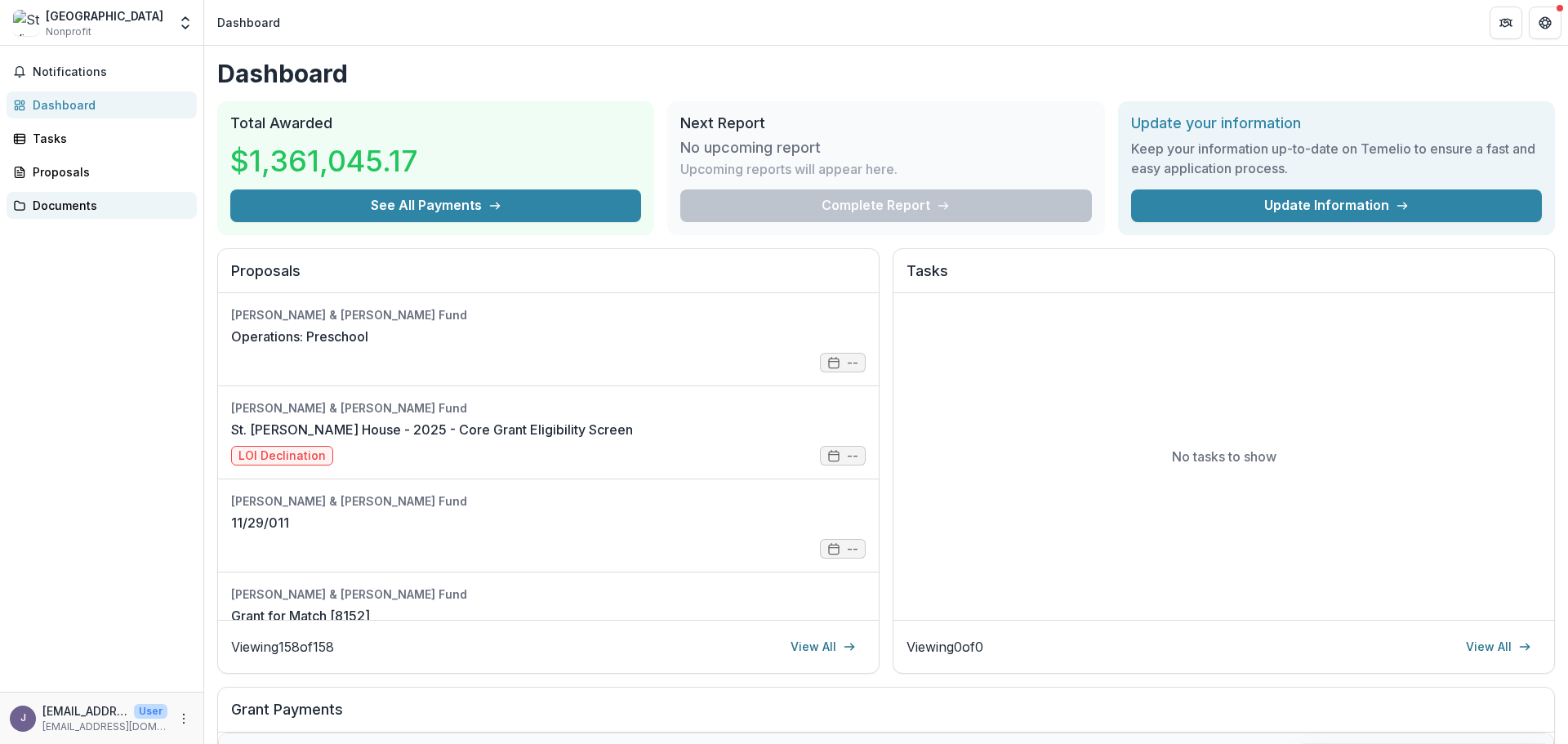
drag, startPoint x: 104, startPoint y: 356, endPoint x: 88, endPoint y: 215, distance: 141.9
click at [104, 354] on div "Notifications Dashboard Tasks Proposals Documents" at bounding box center [102, 369] width 204 height 646
click at [59, 142] on div "Tasks" at bounding box center [108, 138] width 151 height 17
